Goal: Find specific page/section: Find specific page/section

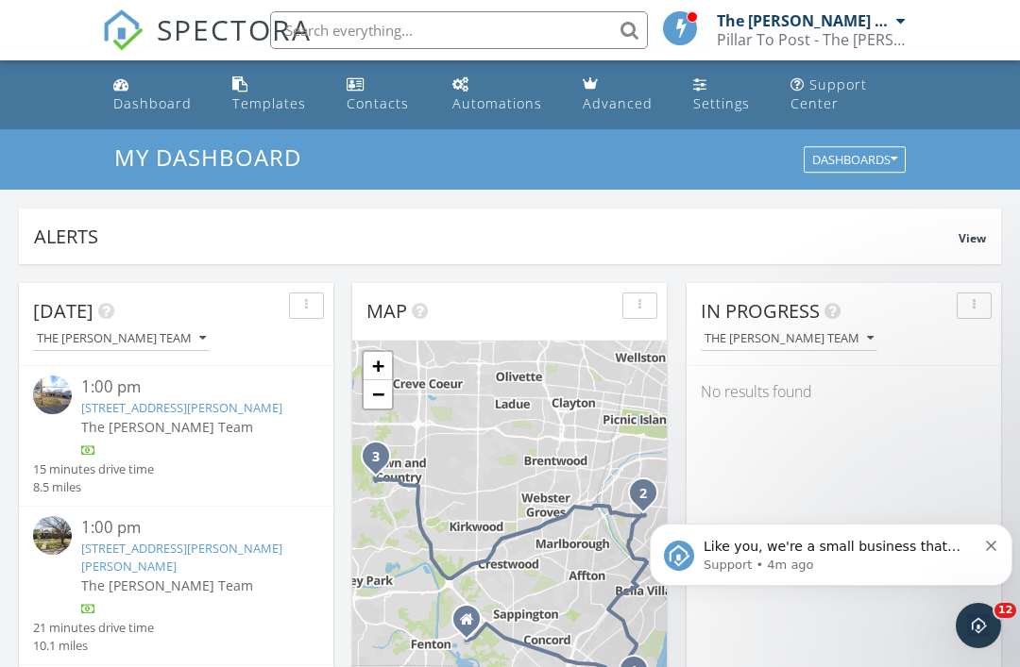
click at [548, 36] on input "text" at bounding box center [459, 30] width 378 height 38
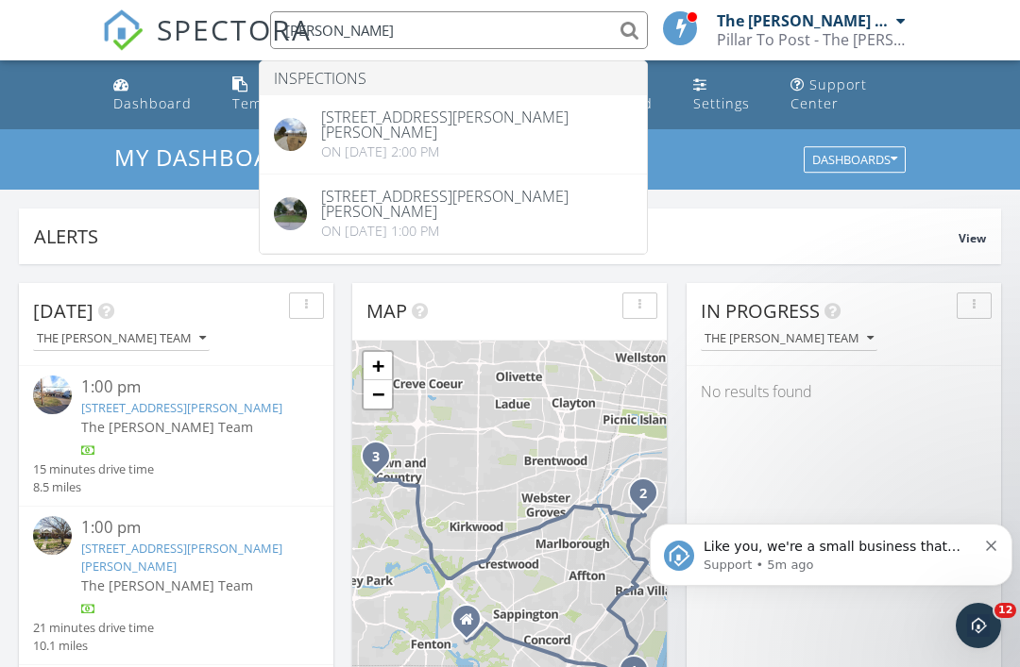
type input "Crocket"
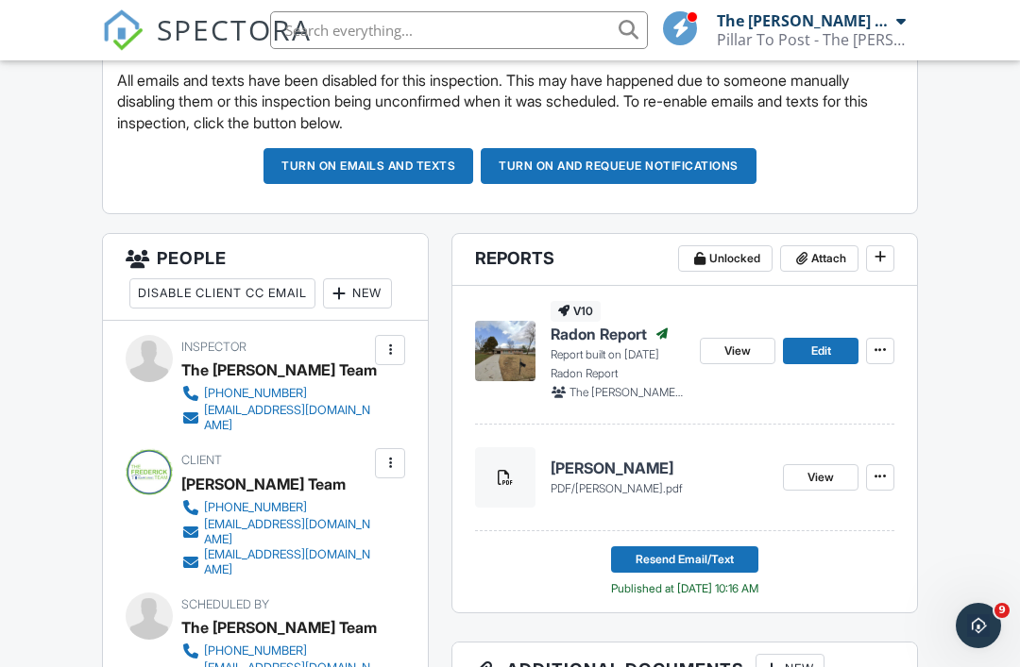
click at [615, 473] on h4 "[PERSON_NAME]" at bounding box center [658, 468] width 217 height 21
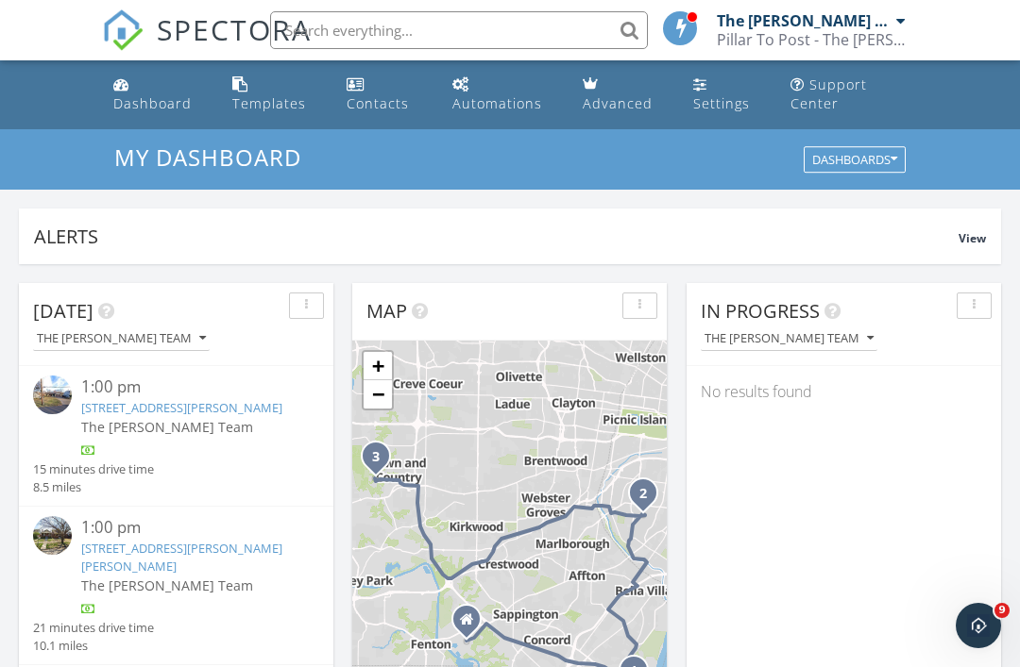
click at [559, 42] on input "text" at bounding box center [459, 30] width 378 height 38
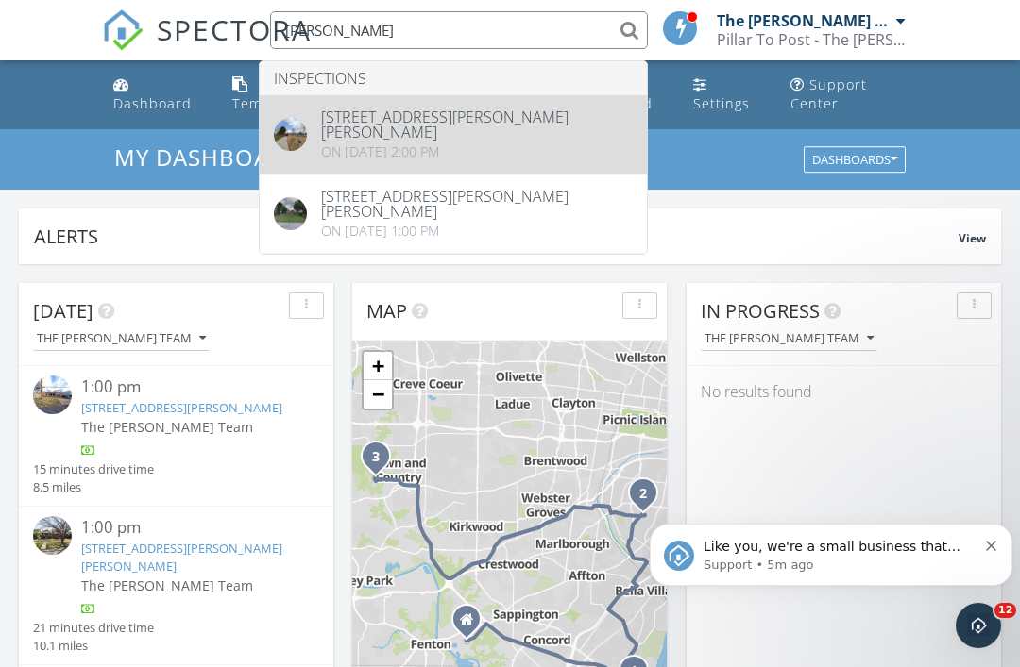
type input "[PERSON_NAME]"
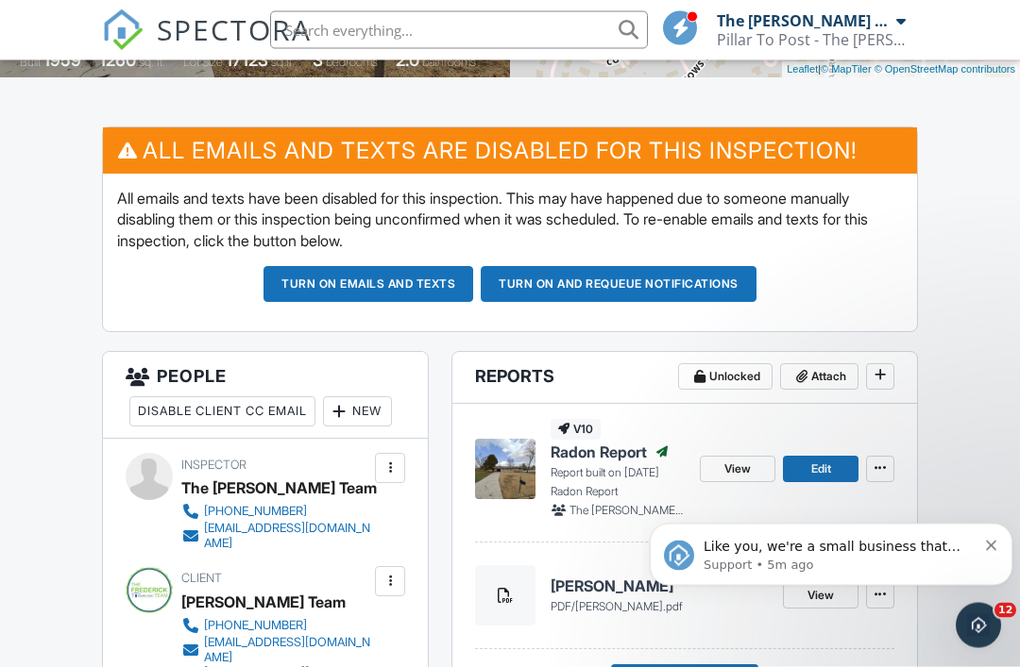
scroll to position [441, 0]
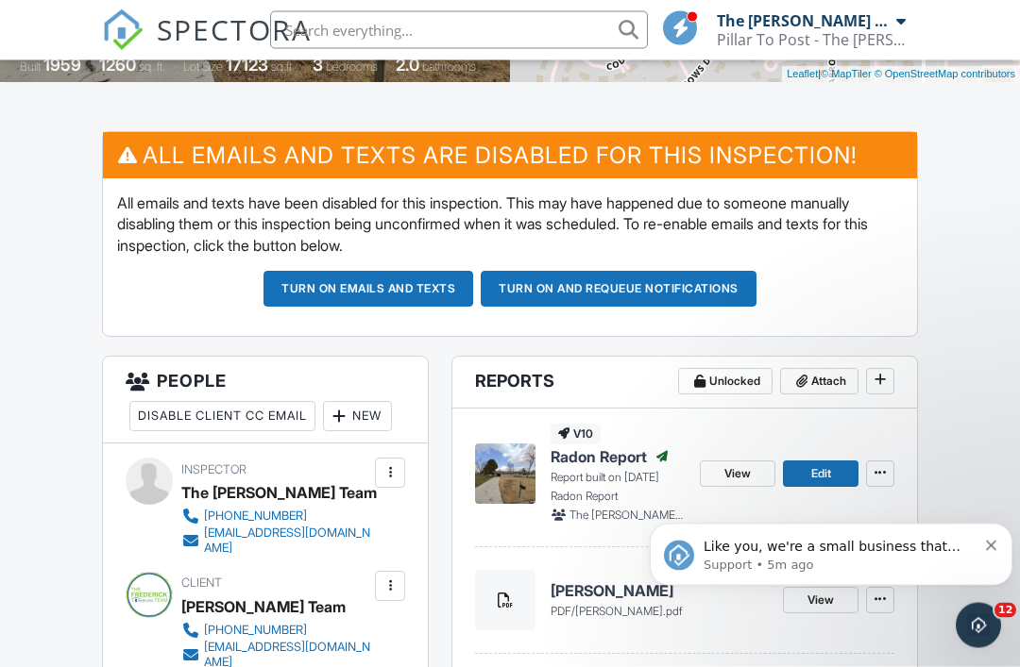
click at [619, 457] on span "Radon Report" at bounding box center [598, 457] width 96 height 21
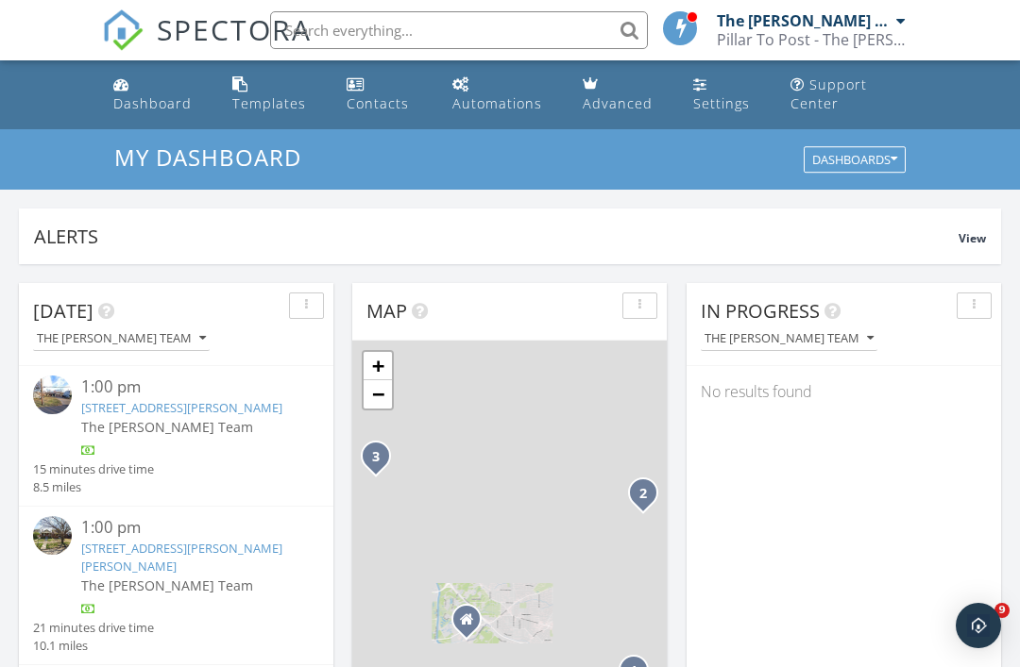
scroll to position [1719, 1021]
click at [454, 39] on input "text" at bounding box center [459, 30] width 378 height 38
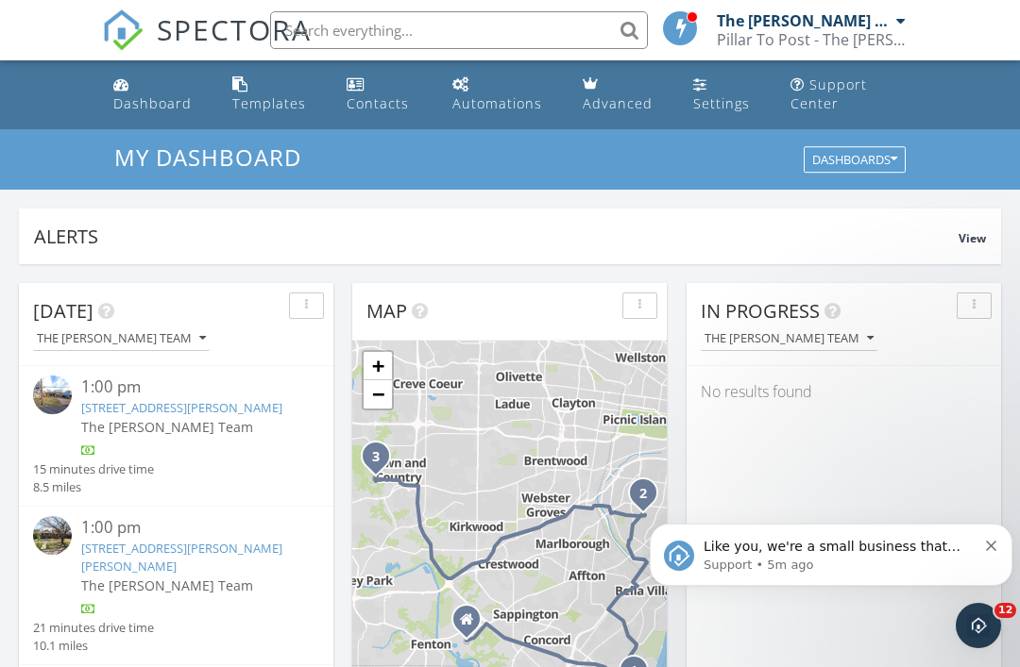
scroll to position [0, 0]
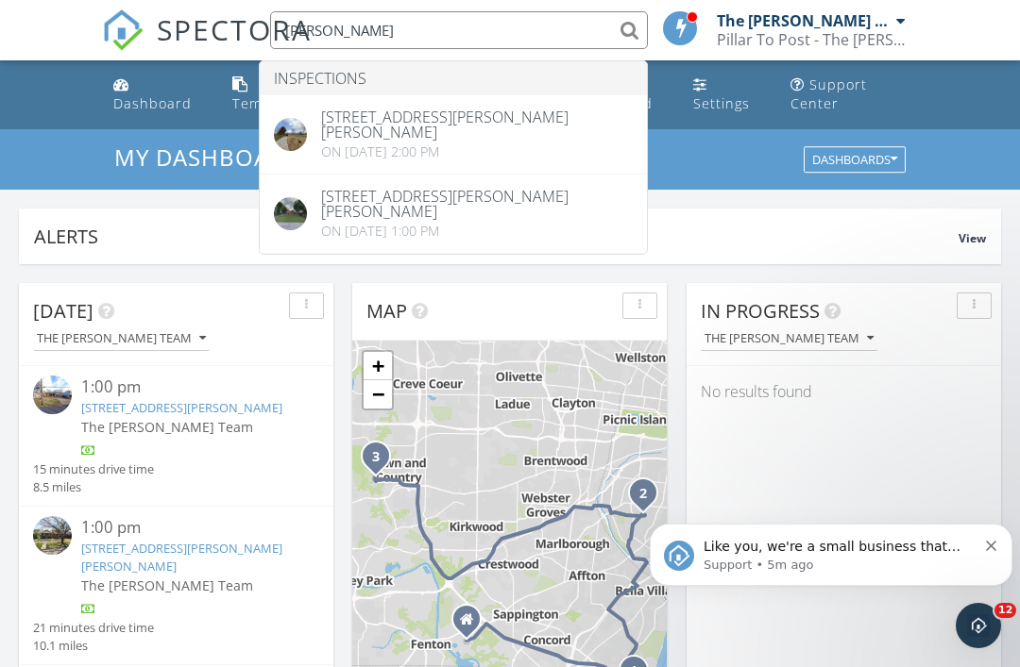
type input "[PERSON_NAME]"
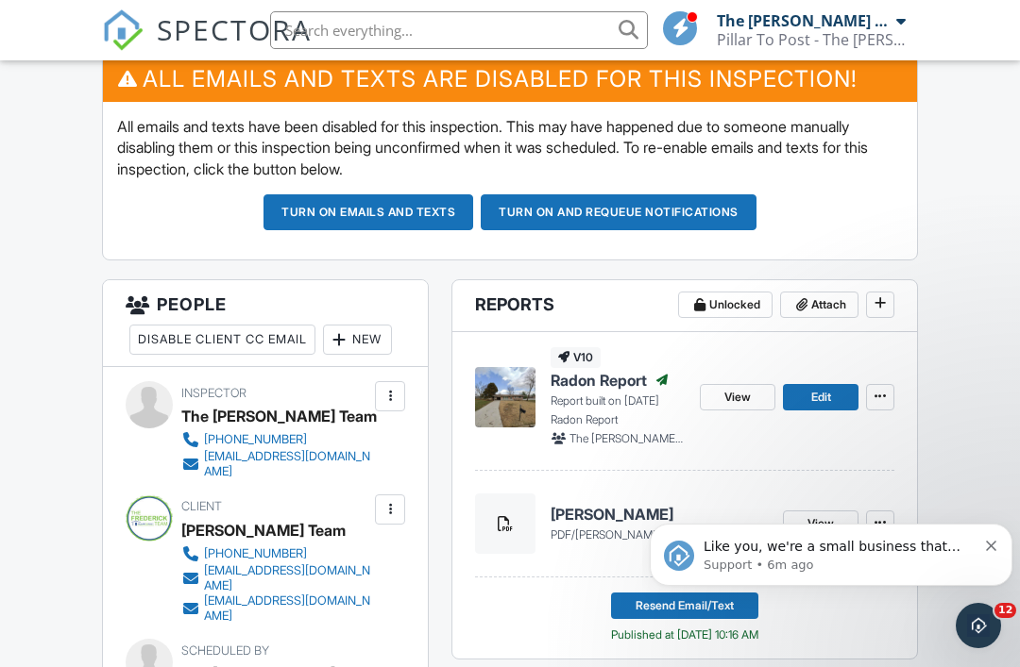
click at [606, 527] on span "pdf / [PERSON_NAME].pdf" at bounding box center [658, 535] width 217 height 17
click at [593, 516] on h4 "Crockett" at bounding box center [658, 514] width 217 height 21
